Goal: Transaction & Acquisition: Download file/media

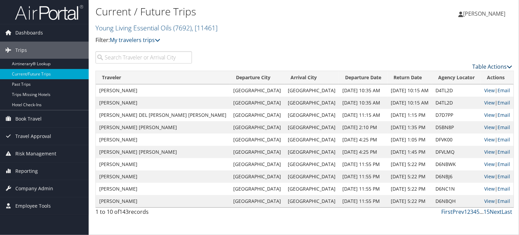
click at [497, 68] on link "Table Actions" at bounding box center [492, 67] width 40 height 8
click at [461, 79] on link "Download Report" at bounding box center [464, 77] width 90 height 12
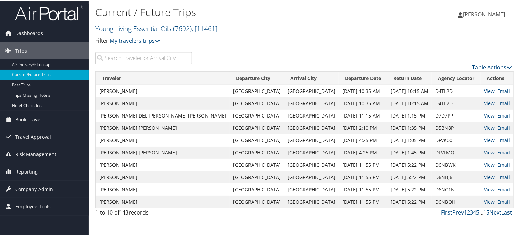
click at [156, 61] on input "search" at bounding box center [143, 57] width 97 height 12
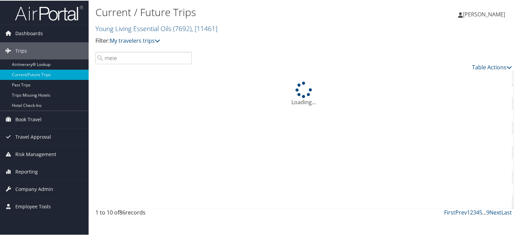
type input "meie"
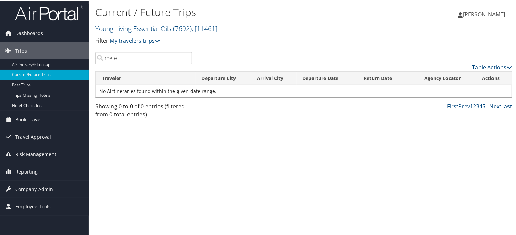
click at [149, 56] on input "meie" at bounding box center [143, 57] width 97 height 12
click at [184, 58] on input "meie" at bounding box center [143, 57] width 97 height 12
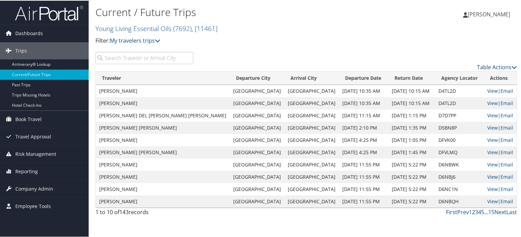
click at [136, 58] on input "search" at bounding box center [144, 57] width 98 height 12
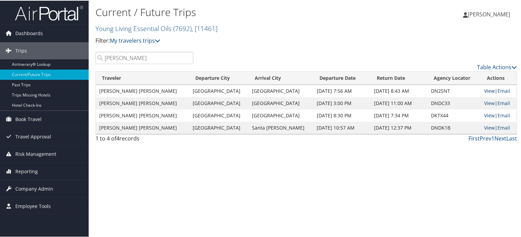
click at [484, 91] on link "View" at bounding box center [489, 90] width 11 height 6
click at [486, 103] on link "View" at bounding box center [489, 102] width 11 height 6
click at [127, 56] on input "todd" at bounding box center [144, 57] width 98 height 12
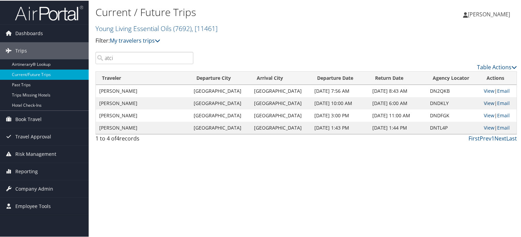
click at [486, 102] on link "View" at bounding box center [489, 102] width 11 height 6
click at [485, 114] on link "View" at bounding box center [489, 115] width 11 height 6
click at [128, 53] on input "atci" at bounding box center [144, 57] width 98 height 12
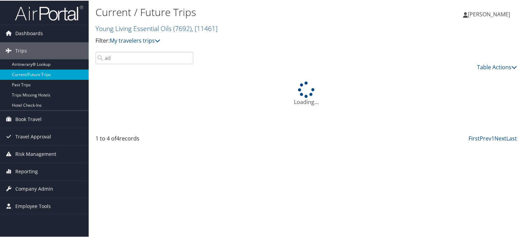
type input "a"
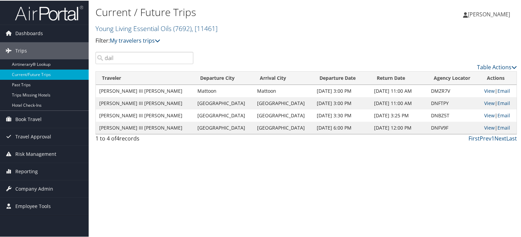
click at [138, 57] on input "dail" at bounding box center [144, 57] width 98 height 12
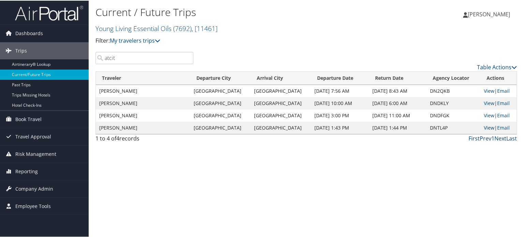
click at [485, 126] on link "View" at bounding box center [489, 127] width 11 height 6
click at [163, 53] on input "atcit" at bounding box center [144, 57] width 98 height 12
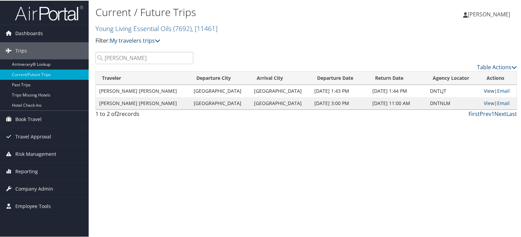
click at [484, 89] on link "View" at bounding box center [489, 90] width 11 height 6
click at [484, 101] on link "View" at bounding box center [489, 102] width 11 height 6
click at [132, 58] on input "hough" at bounding box center [144, 57] width 98 height 12
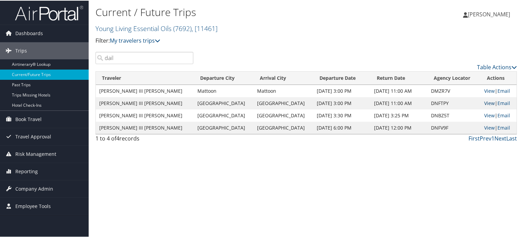
type input "dail"
click at [484, 102] on link "View" at bounding box center [489, 102] width 11 height 6
click at [484, 114] on link "View" at bounding box center [489, 115] width 11 height 6
click at [484, 128] on link "View" at bounding box center [489, 127] width 11 height 6
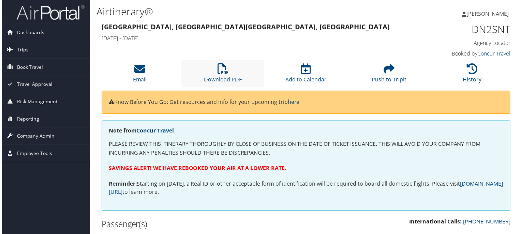
click at [230, 75] on li "Download PDF" at bounding box center [223, 74] width 84 height 28
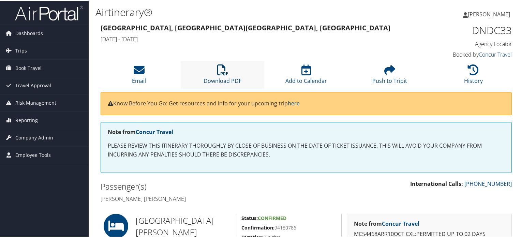
click at [226, 67] on icon at bounding box center [222, 69] width 11 height 11
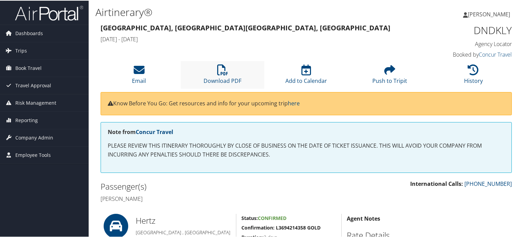
click at [226, 75] on li "Download PDF" at bounding box center [223, 74] width 84 height 28
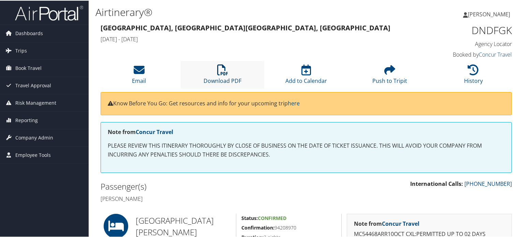
click at [219, 66] on icon at bounding box center [222, 69] width 11 height 11
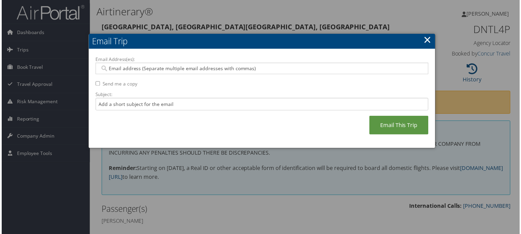
click at [427, 37] on link "×" at bounding box center [429, 40] width 8 height 14
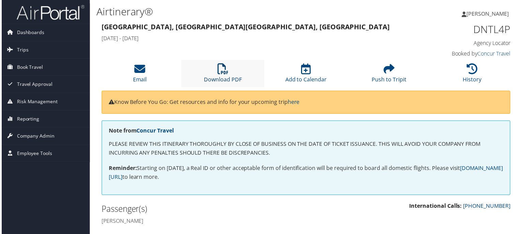
click at [225, 68] on icon at bounding box center [222, 69] width 11 height 11
click at [225, 72] on icon at bounding box center [222, 69] width 11 height 11
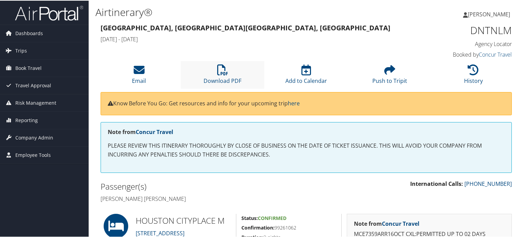
click at [224, 75] on li "Download PDF" at bounding box center [223, 74] width 84 height 28
click at [258, 81] on li "Download PDF" at bounding box center [223, 74] width 84 height 28
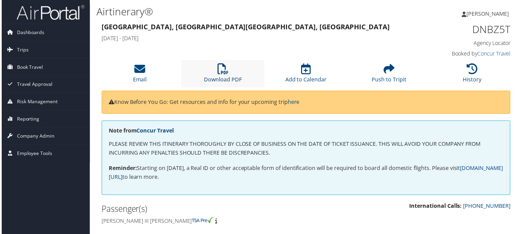
click at [217, 71] on icon at bounding box center [222, 69] width 11 height 11
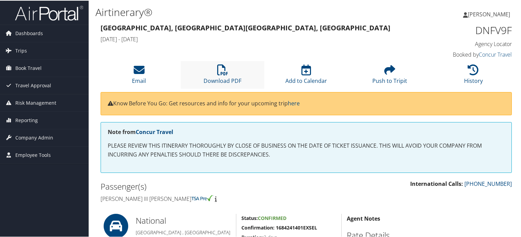
click at [215, 70] on li "Download PDF" at bounding box center [223, 74] width 84 height 28
